Goal: Communication & Community: Answer question/provide support

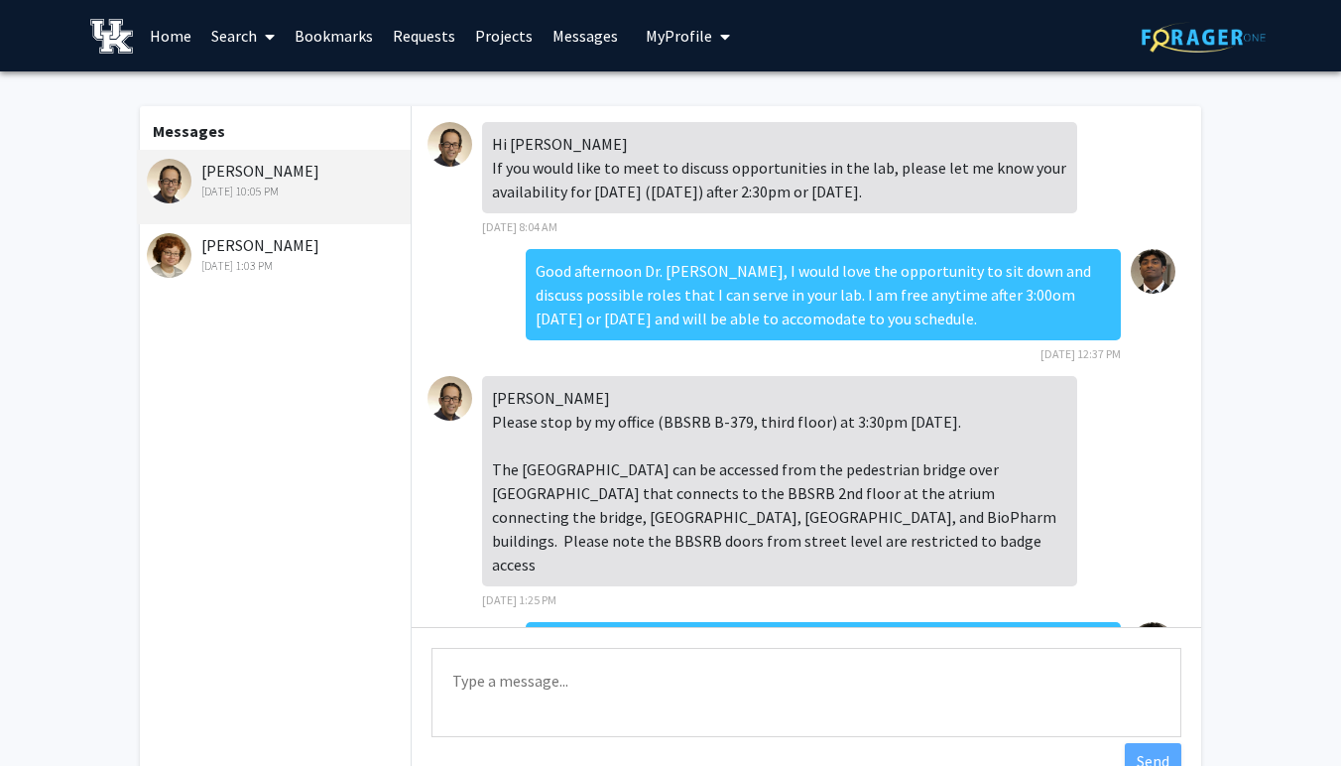
scroll to position [209, 0]
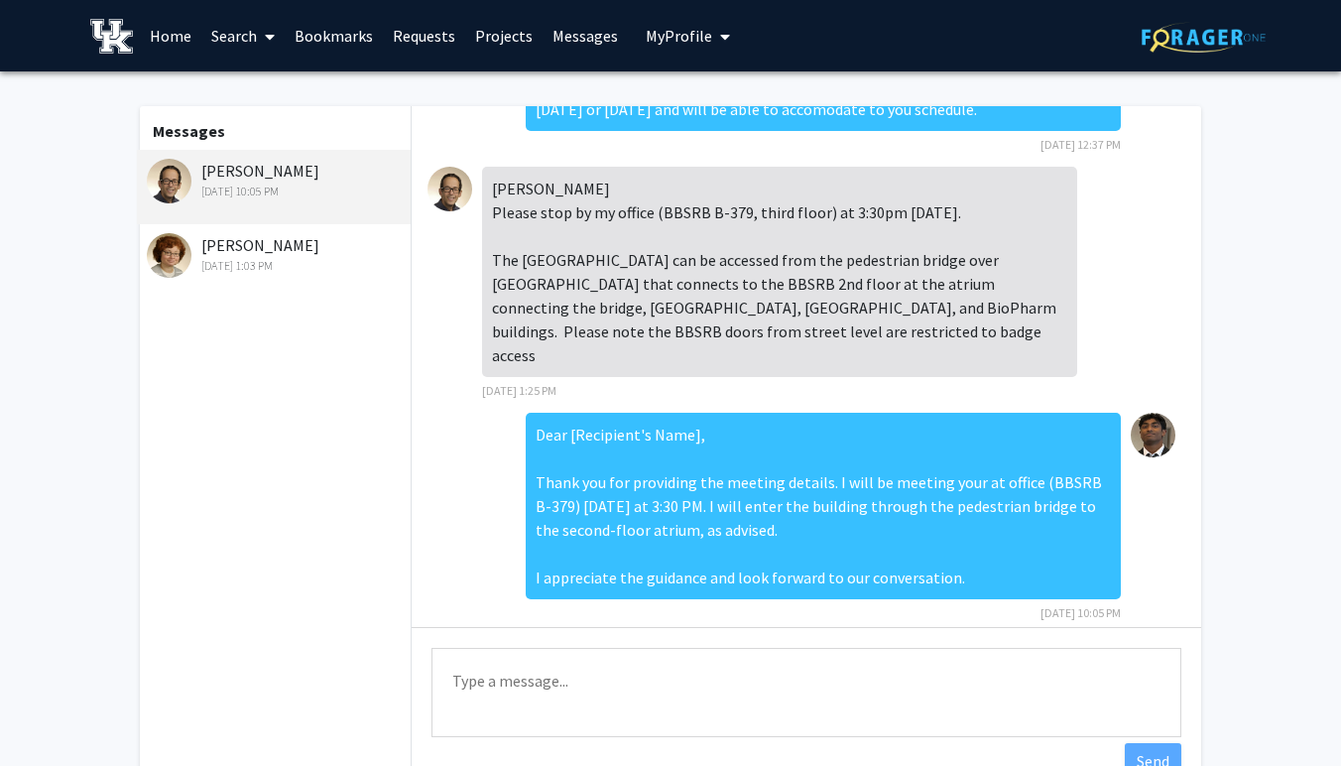
drag, startPoint x: 962, startPoint y: 558, endPoint x: 687, endPoint y: 483, distance: 284.8
click at [694, 487] on div "Dear [Recipient's Name], Thank you for providing the meeting details. I will be…" at bounding box center [823, 506] width 595 height 186
click at [529, 681] on textarea "Type a message" at bounding box center [806, 692] width 750 height 89
paste textarea "I hope this message finds you well. I wanted to follow up on our meeting from a…"
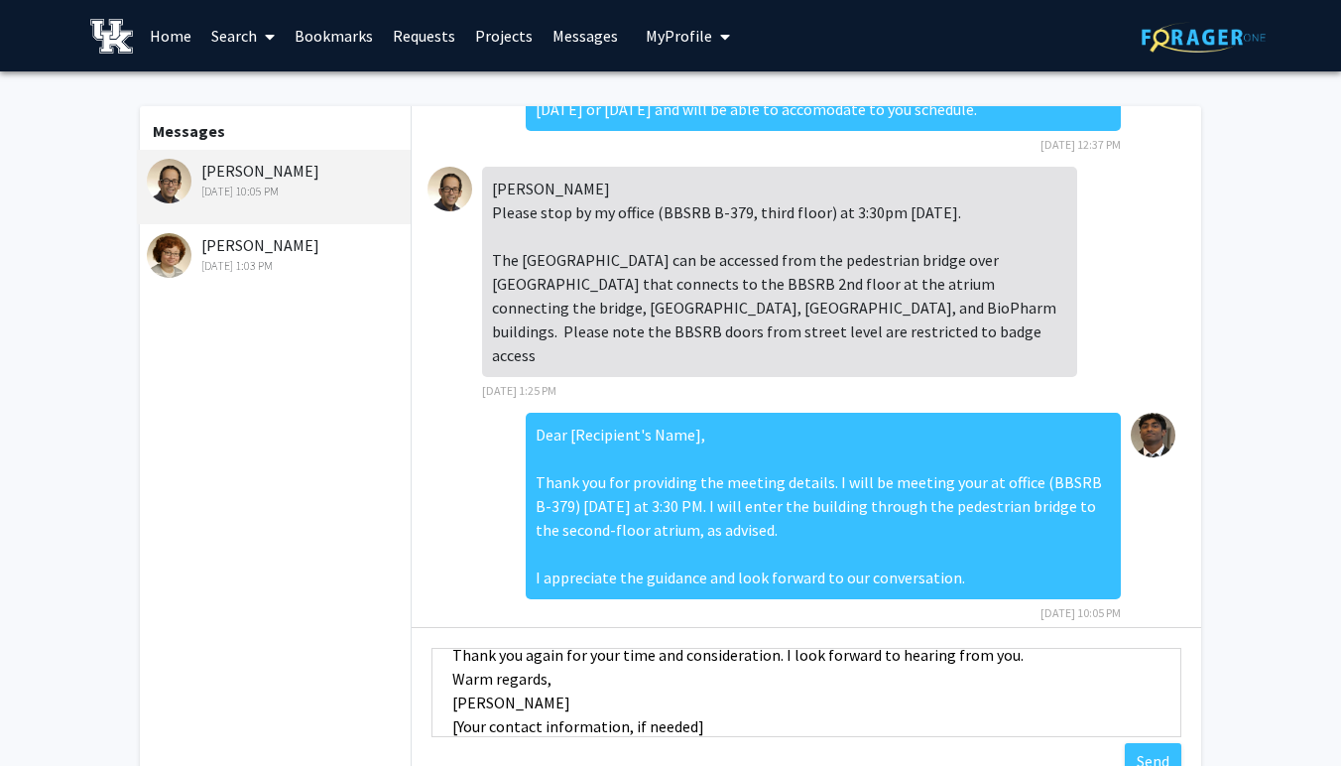
scroll to position [214, 0]
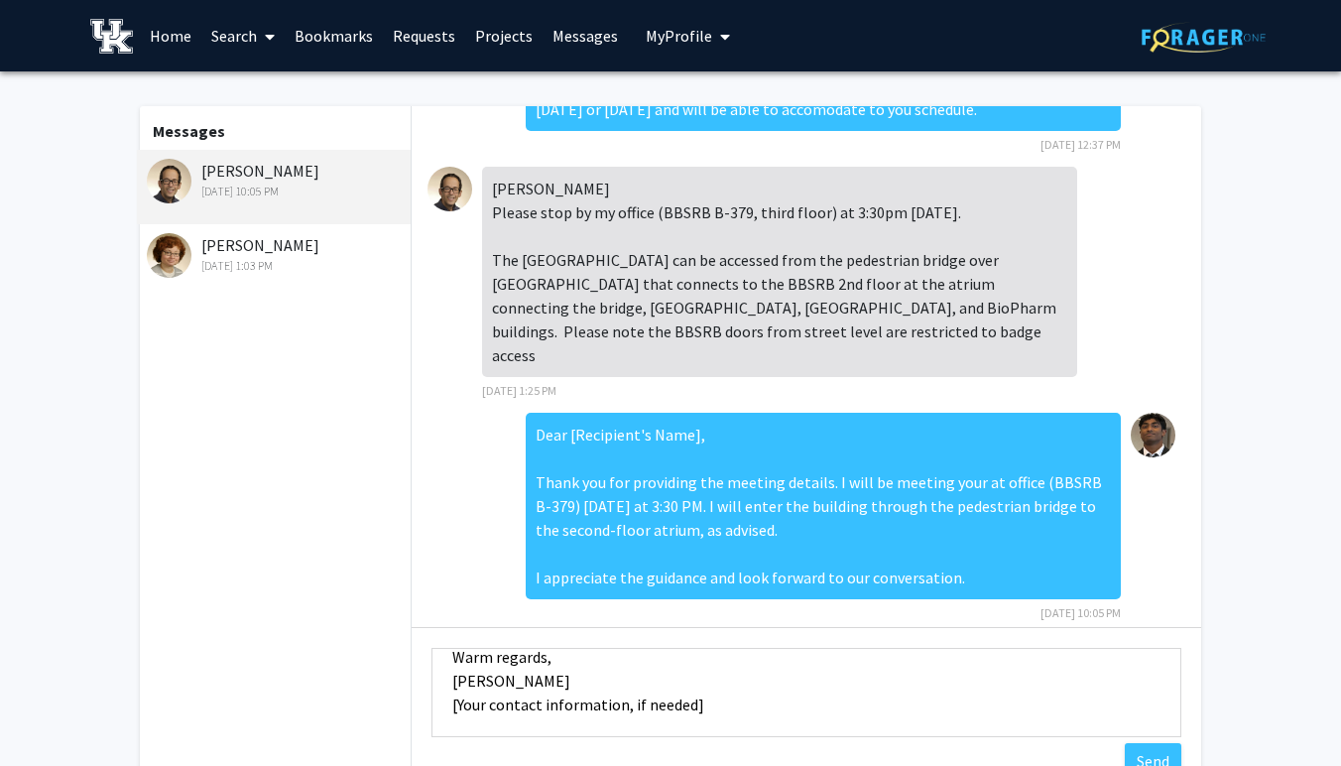
drag, startPoint x: 699, startPoint y: 726, endPoint x: 419, endPoint y: 705, distance: 280.4
click at [419, 705] on div "Type a message Dear Dr. Satin, I hope this message finds you well. I wanted to …" at bounding box center [806, 695] width 789 height 136
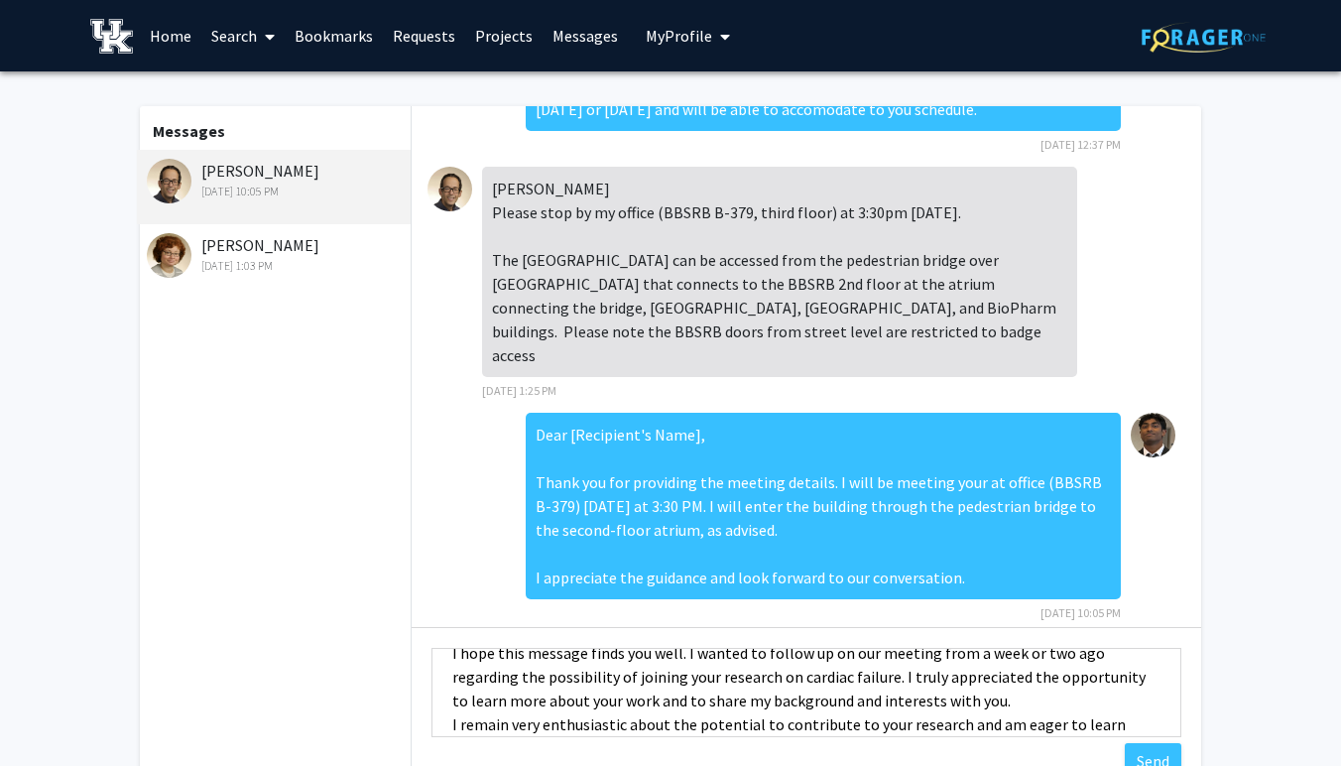
scroll to position [52, 0]
click at [450, 656] on textarea "Dear Dr. Satin, I hope this message finds you well. I wanted to follow up on ou…" at bounding box center [806, 692] width 750 height 89
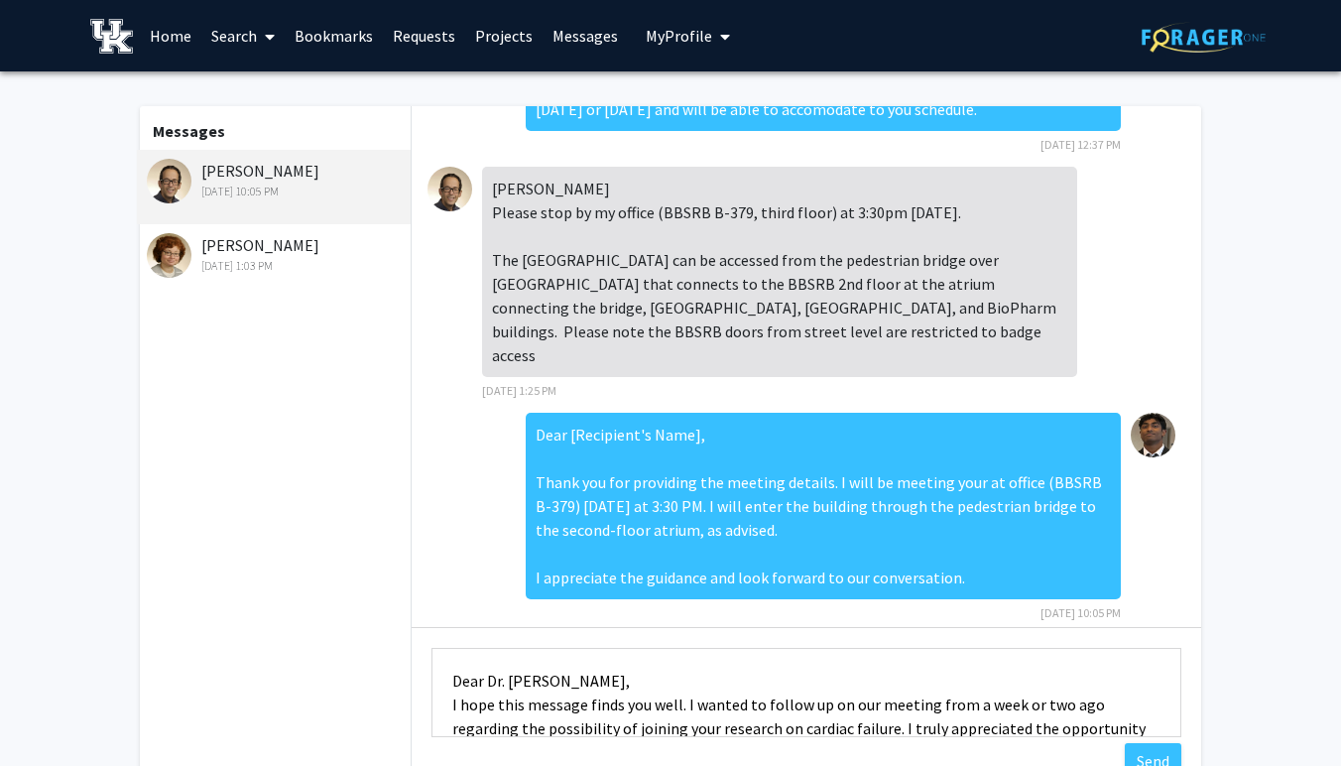
type textarea "Dear Dr. Satin, I hope this message finds you well. I wanted to follow up on ou…"
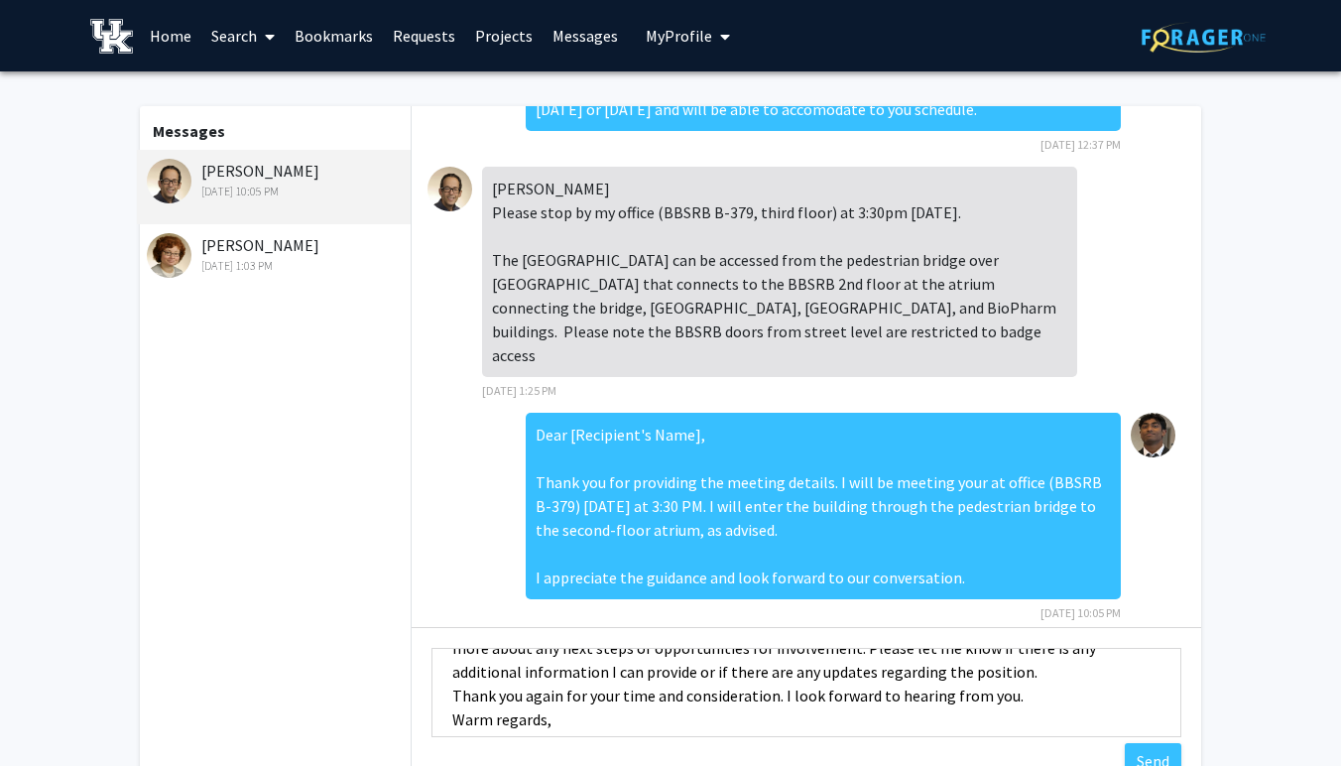
scroll to position [214, 0]
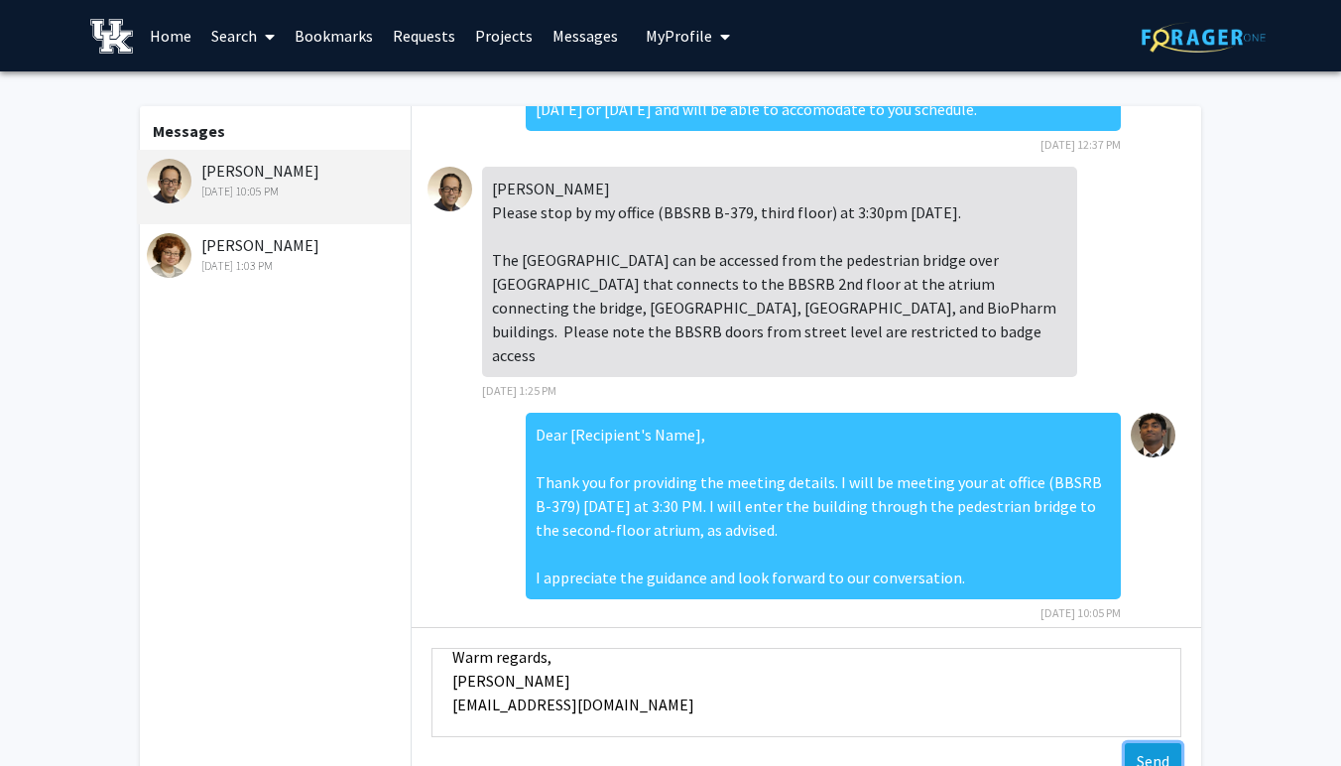
click at [1155, 759] on button "Send" at bounding box center [1153, 761] width 57 height 36
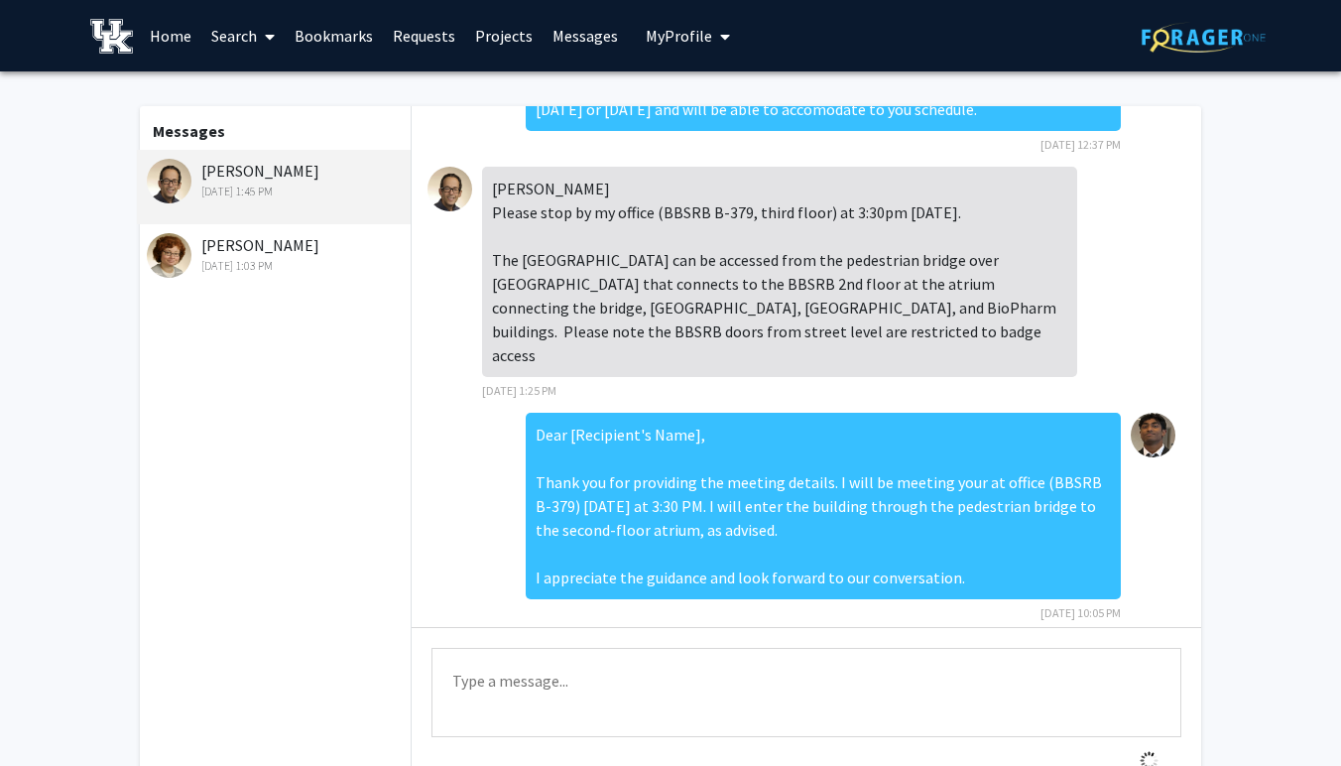
scroll to position [574, 0]
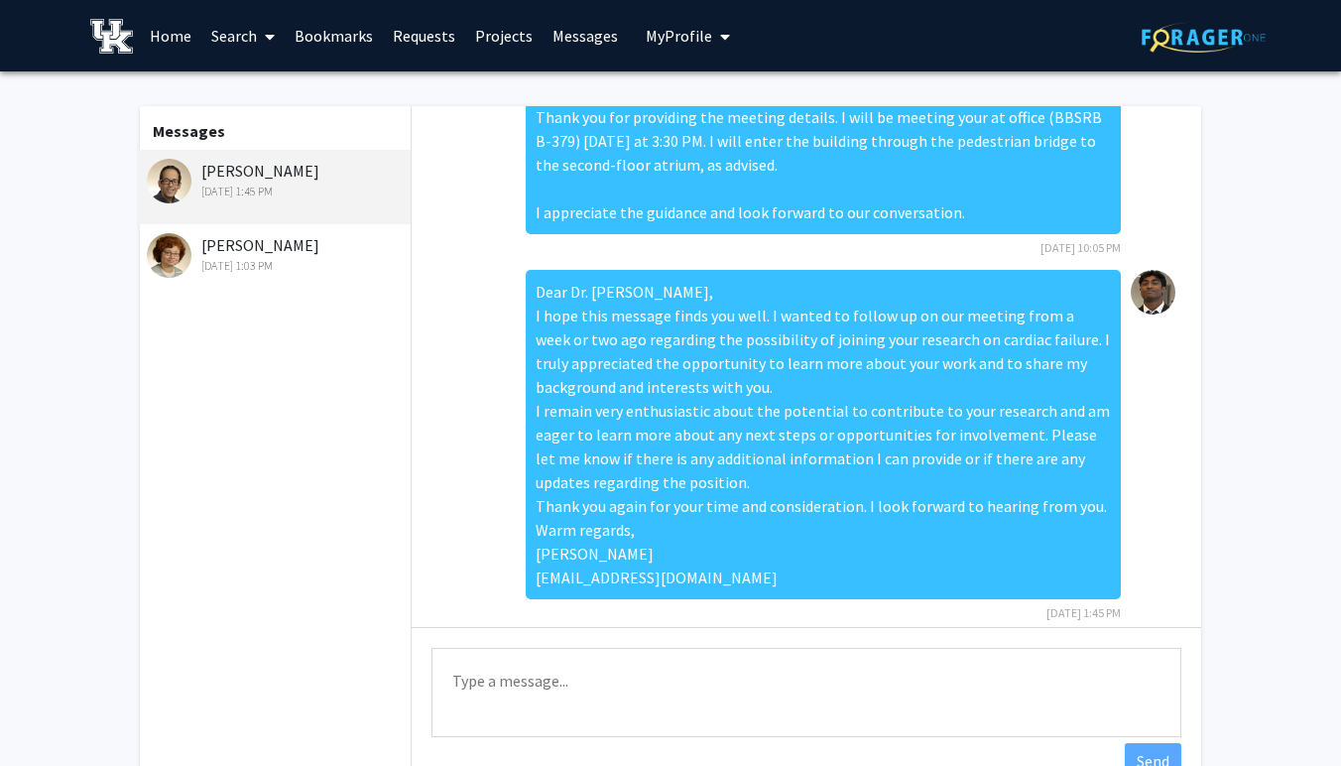
click at [156, 59] on link "Home" at bounding box center [170, 35] width 61 height 69
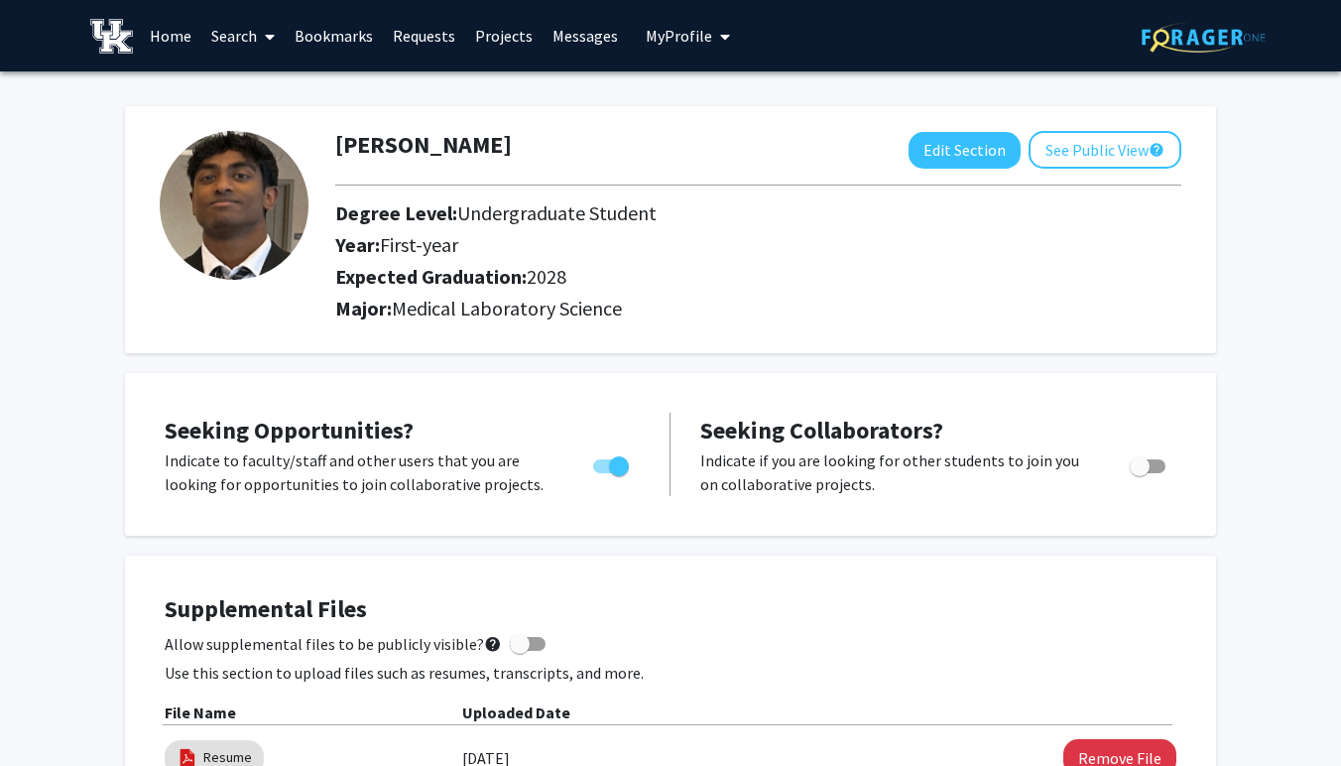
click at [367, 31] on link "Bookmarks" at bounding box center [334, 35] width 98 height 69
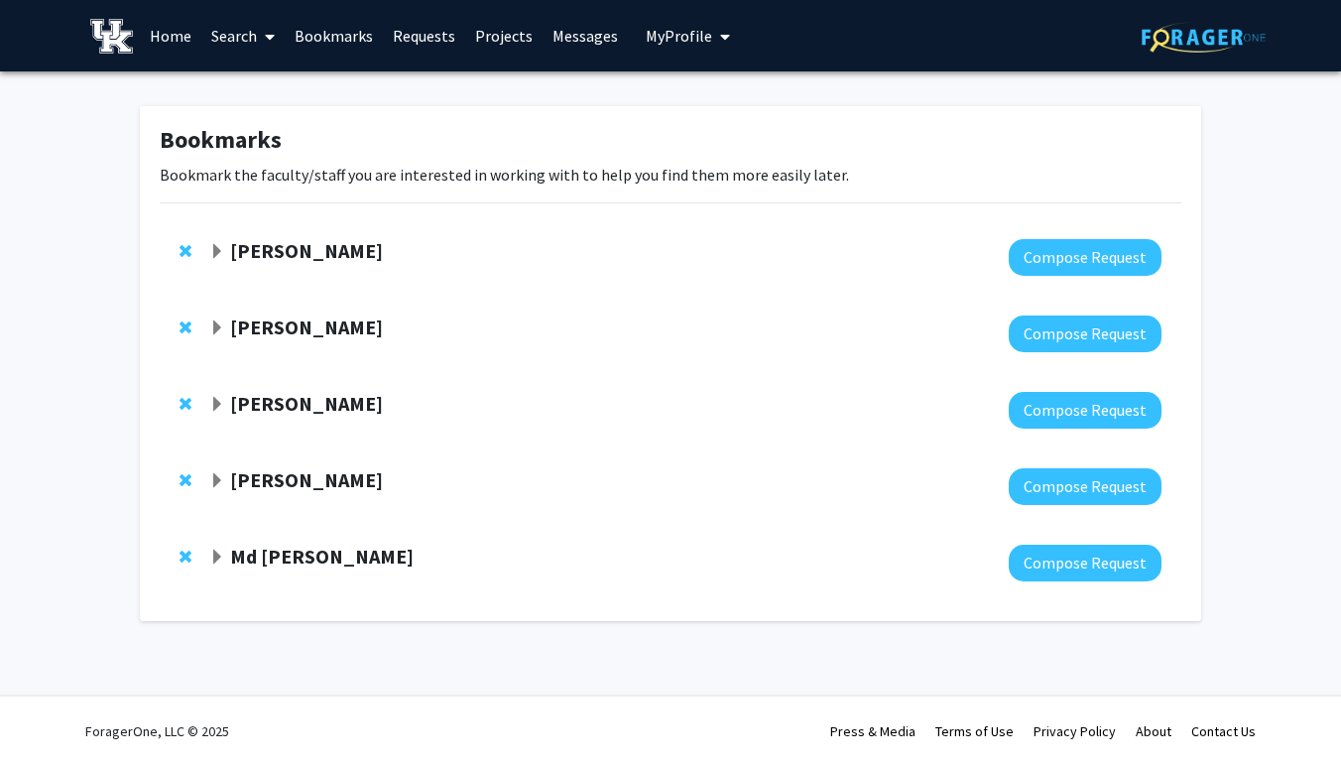
click at [320, 492] on div "[PERSON_NAME]" at bounding box center [423, 480] width 428 height 25
click at [322, 486] on strong "[PERSON_NAME]" at bounding box center [306, 479] width 153 height 25
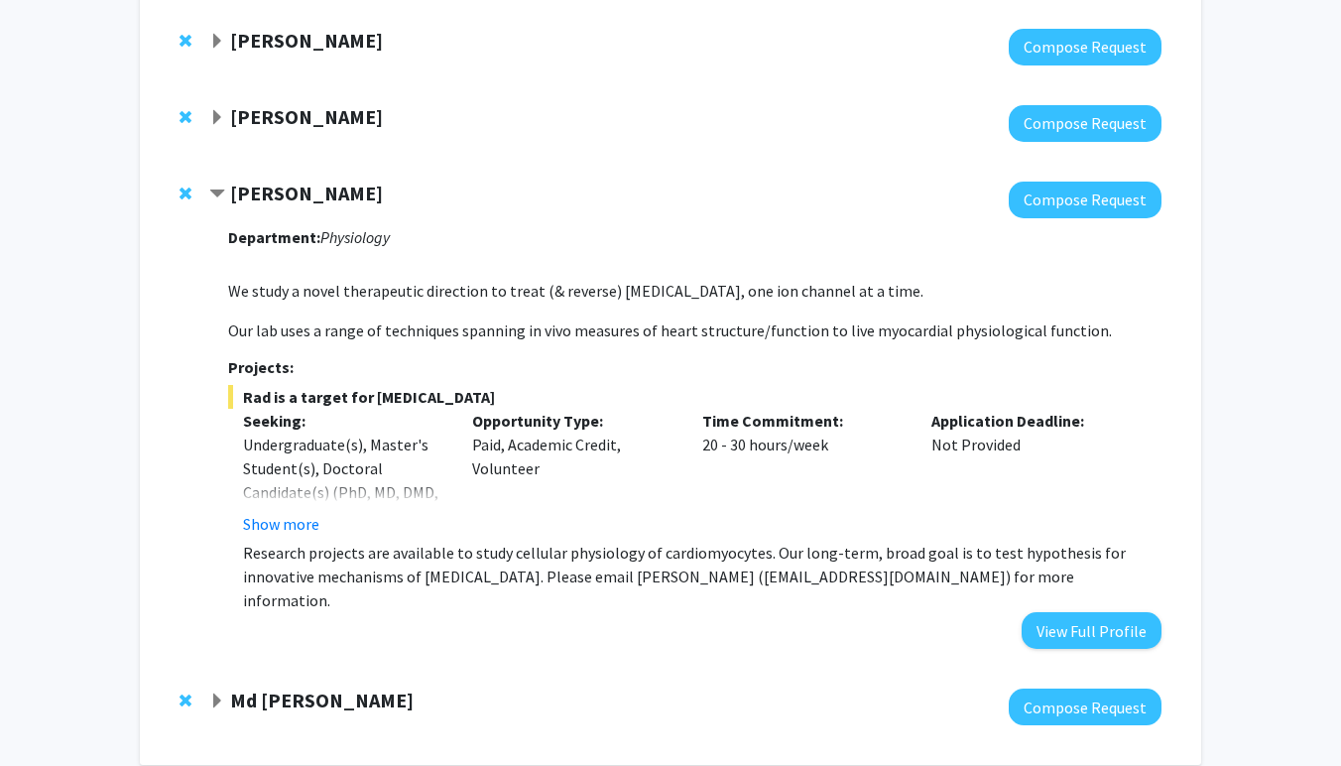
scroll to position [366, 0]
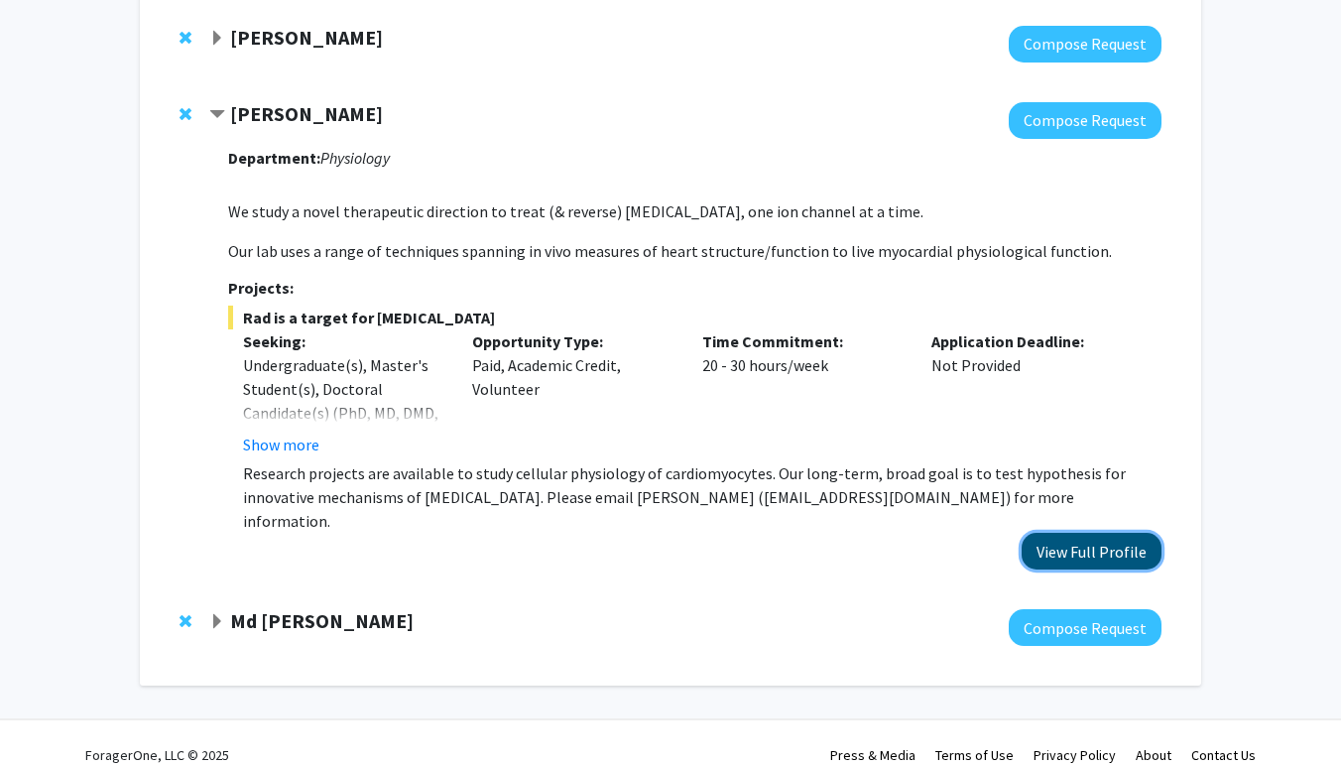
click at [1049, 533] on button "View Full Profile" at bounding box center [1091, 551] width 140 height 37
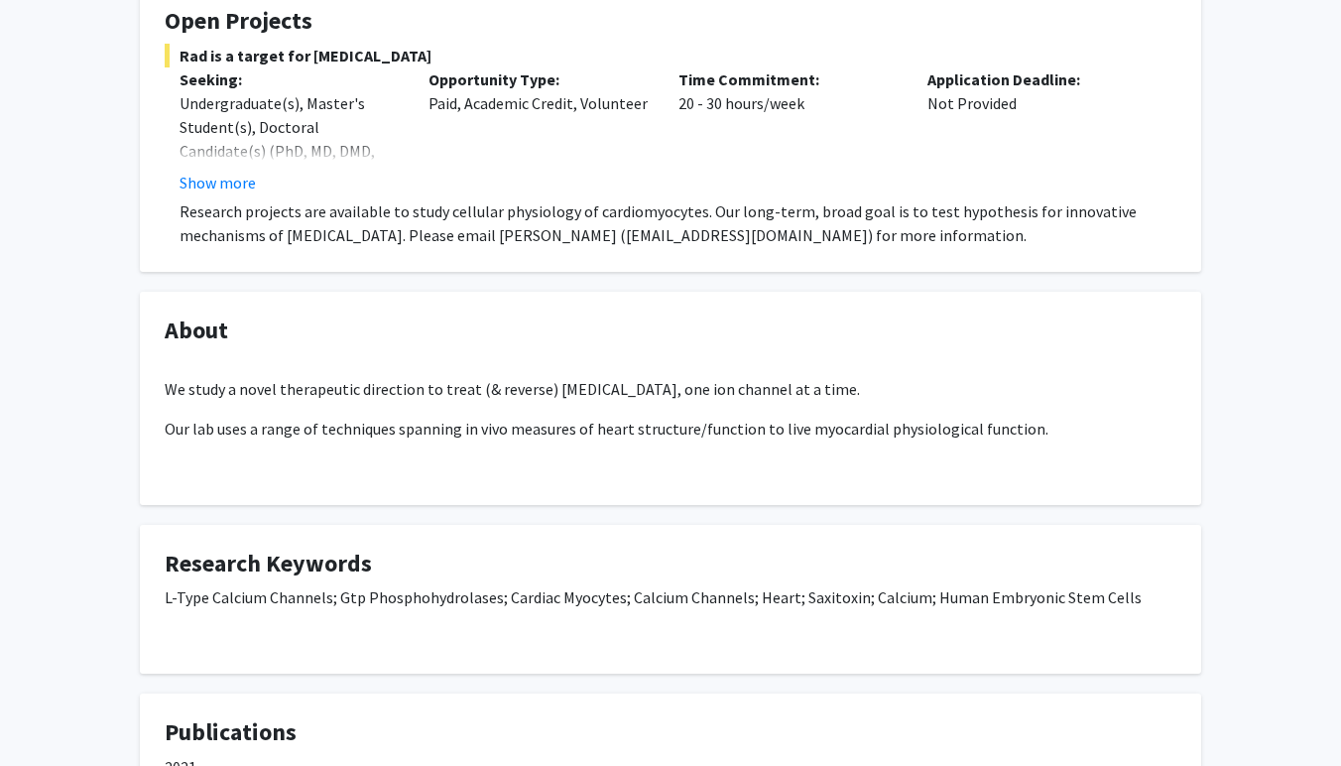
scroll to position [380, 0]
